Goal: Task Accomplishment & Management: Complete application form

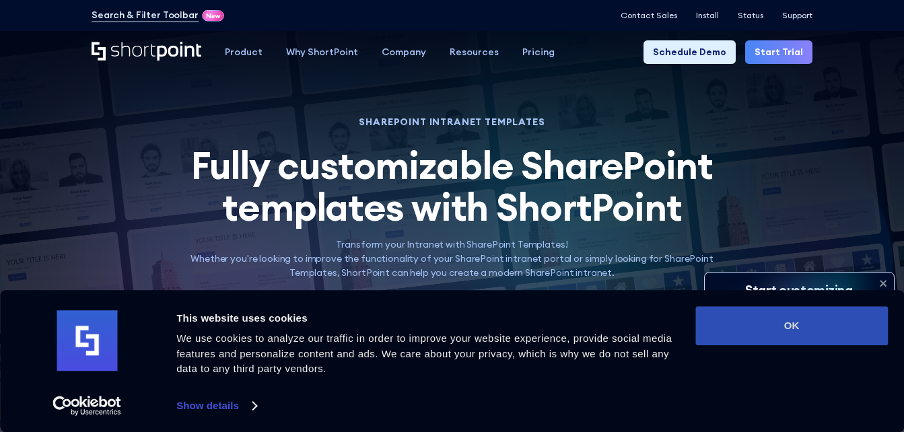
click at [811, 327] on button "OK" at bounding box center [791, 325] width 193 height 39
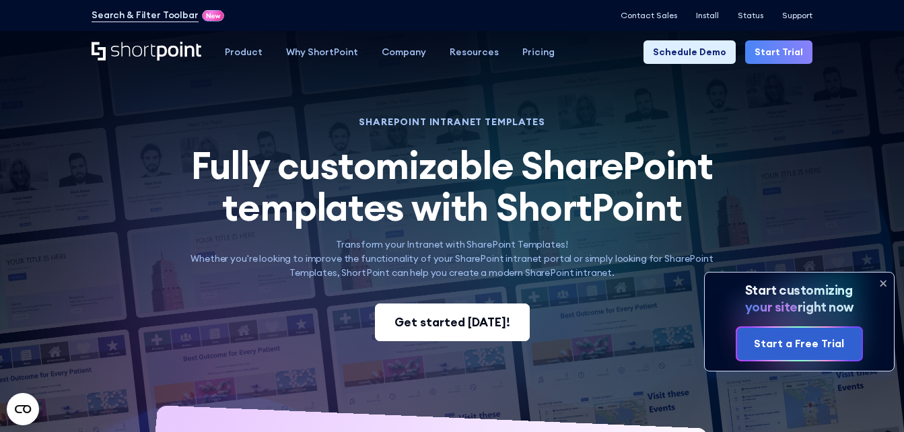
click at [473, 324] on div "Get started [DATE]!" at bounding box center [452, 323] width 116 height 18
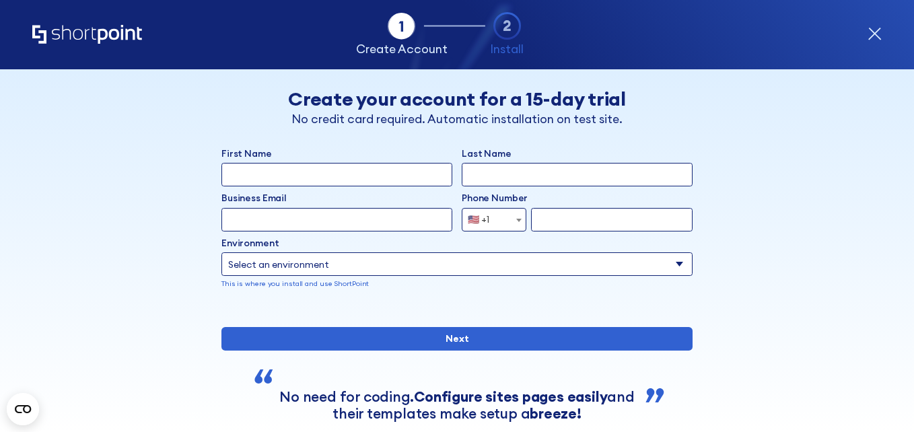
click at [875, 28] on icon "form" at bounding box center [875, 34] width 14 height 14
